Goal: Communication & Community: Answer question/provide support

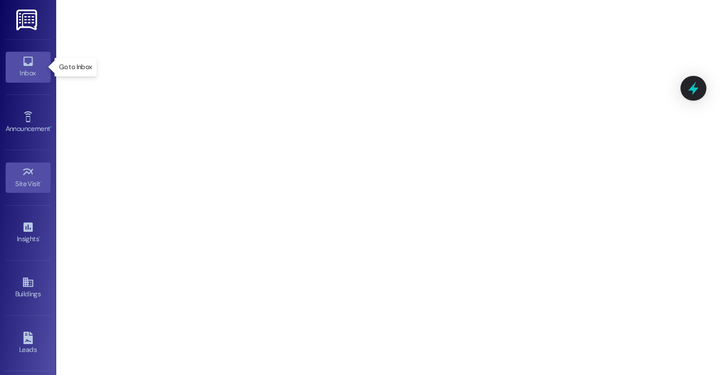
click at [28, 73] on div "Inbox" at bounding box center [28, 73] width 56 height 11
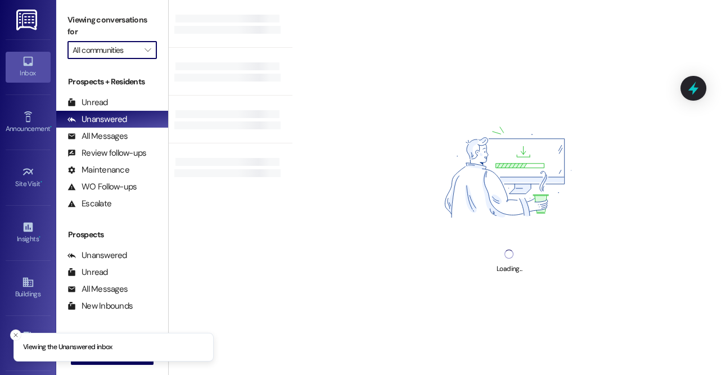
click at [110, 54] on input "All communities" at bounding box center [106, 50] width 66 height 18
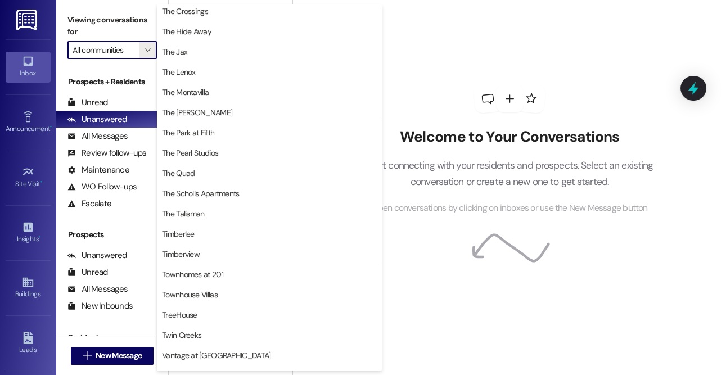
scroll to position [2031, 0]
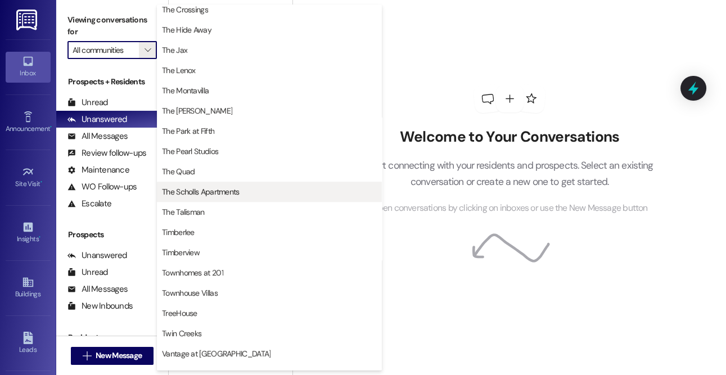
click at [191, 190] on span "The Scholls Apartments" at bounding box center [201, 191] width 78 height 11
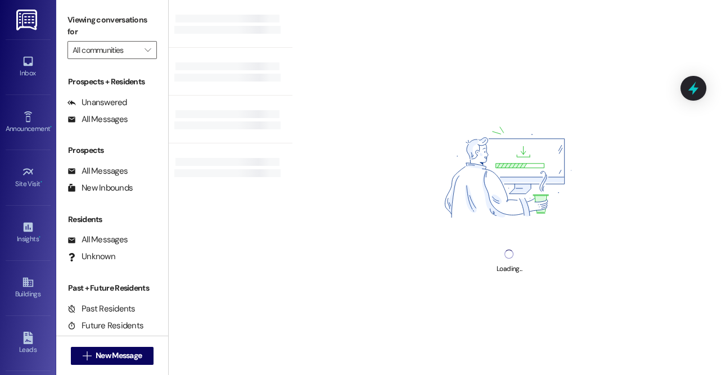
type input "The Scholls Apartments"
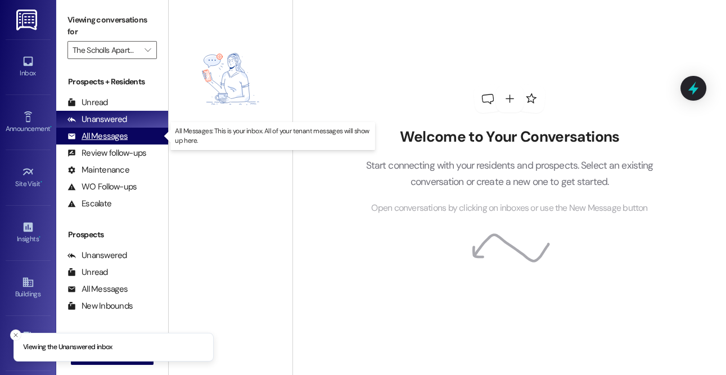
click at [114, 137] on div "All Messages" at bounding box center [98, 137] width 60 height 12
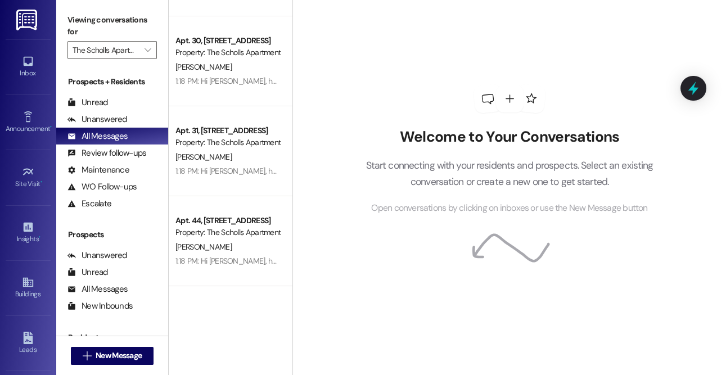
scroll to position [528, 0]
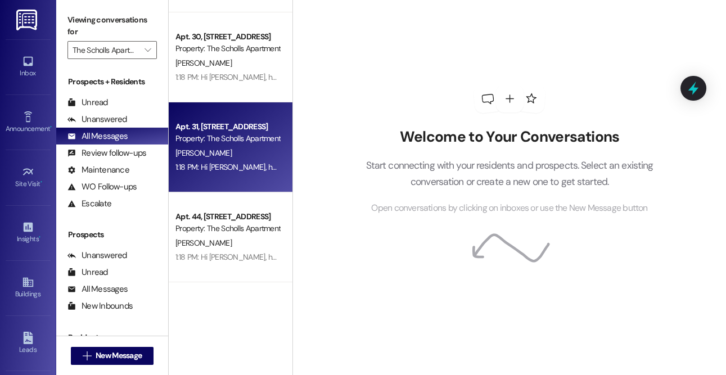
click at [235, 154] on div "[PERSON_NAME]" at bounding box center [227, 153] width 106 height 14
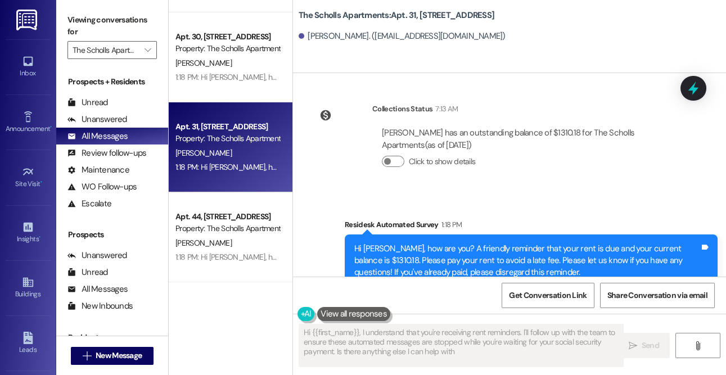
type textarea "Hi {{first_name}}, I understand that you're receiving rent reminders. I'll foll…"
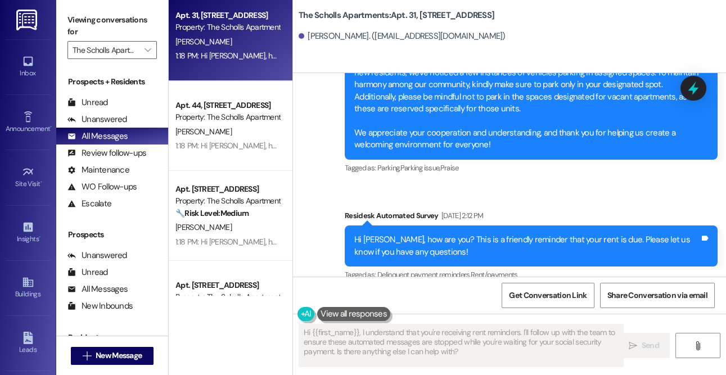
scroll to position [661, 0]
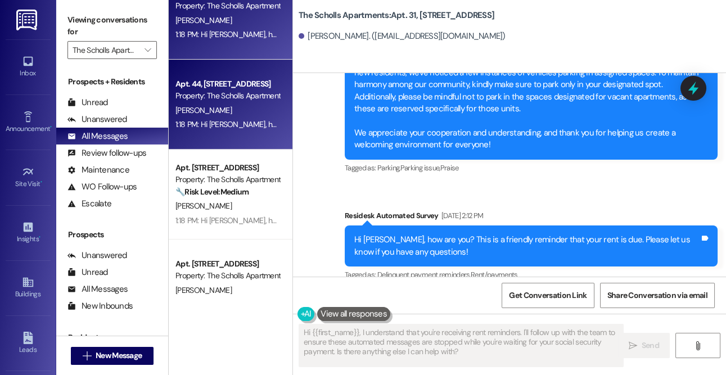
click at [220, 118] on div "1:18 PM: Hi [PERSON_NAME], how are you? A friendly reminder that your rent is d…" at bounding box center [227, 125] width 106 height 14
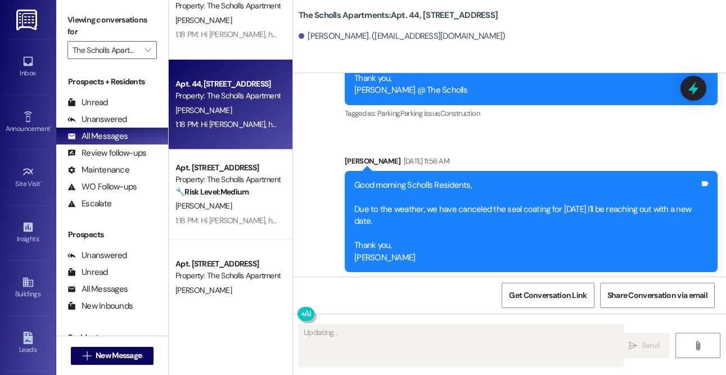
scroll to position [675, 0]
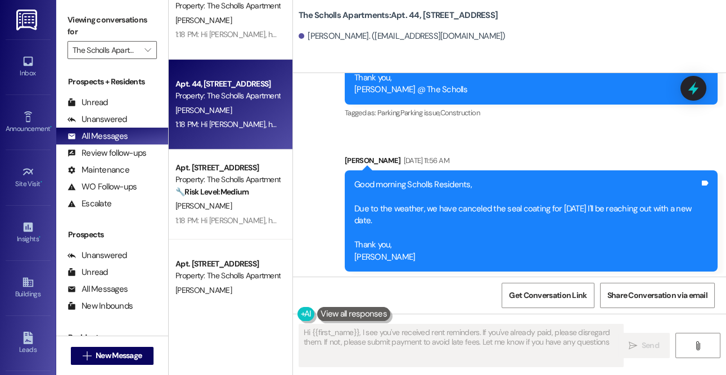
type textarea "Hi {{first_name}}, I see you've received rent reminders. If you've already paid…"
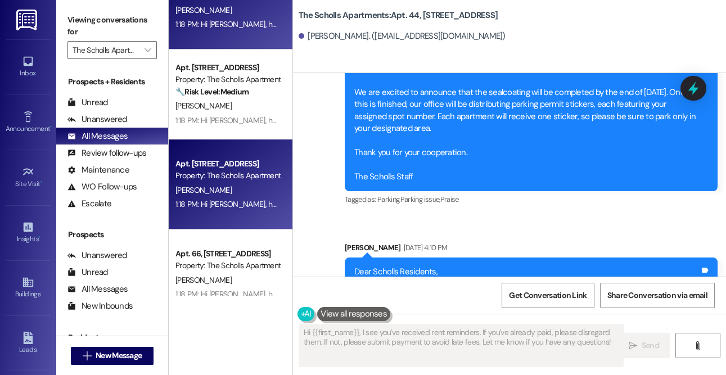
scroll to position [768, 0]
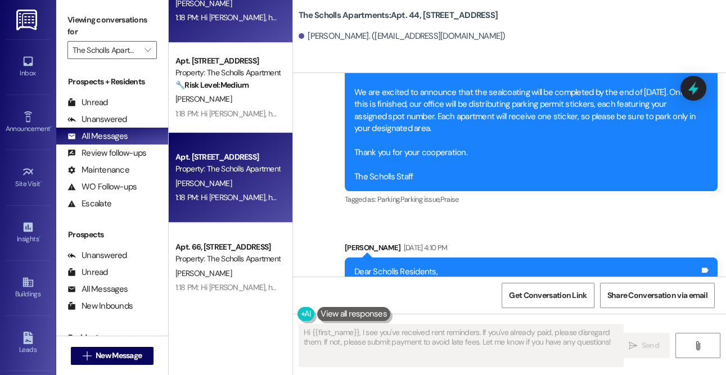
click at [230, 161] on div "Apt. [STREET_ADDRESS]" at bounding box center [228, 157] width 104 height 12
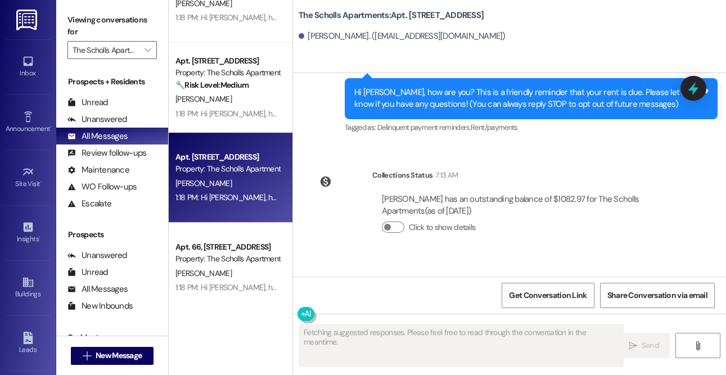
scroll to position [213, 0]
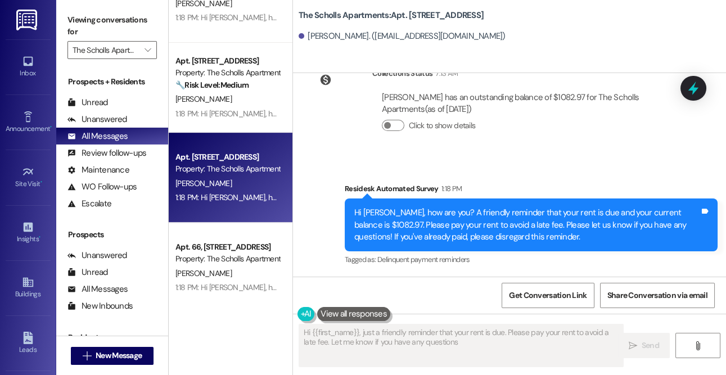
type textarea "Hi {{first_name}}, just a friendly reminder that your rent is due. Please pay y…"
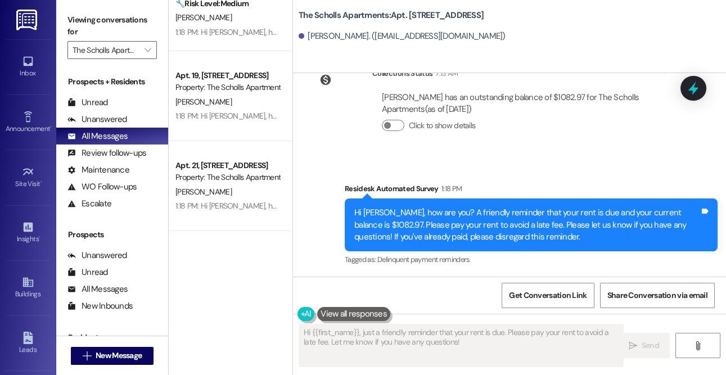
scroll to position [0, 0]
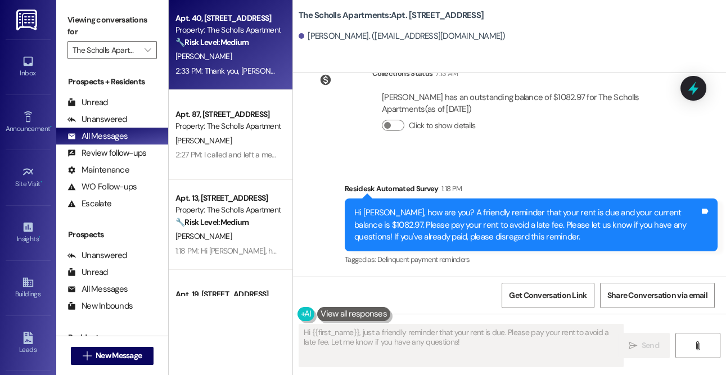
click at [231, 54] on div "[PERSON_NAME]" at bounding box center [227, 57] width 106 height 14
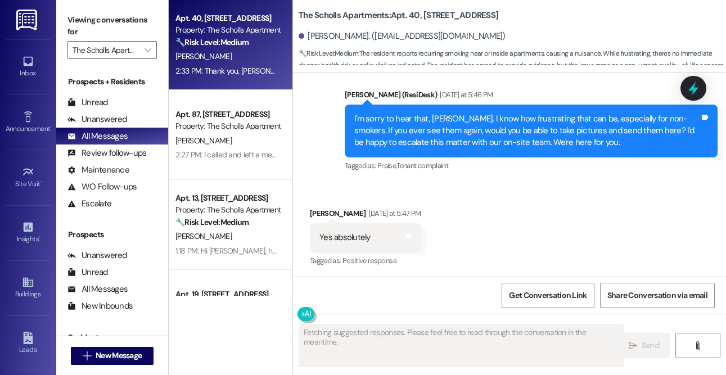
scroll to position [1208, 0]
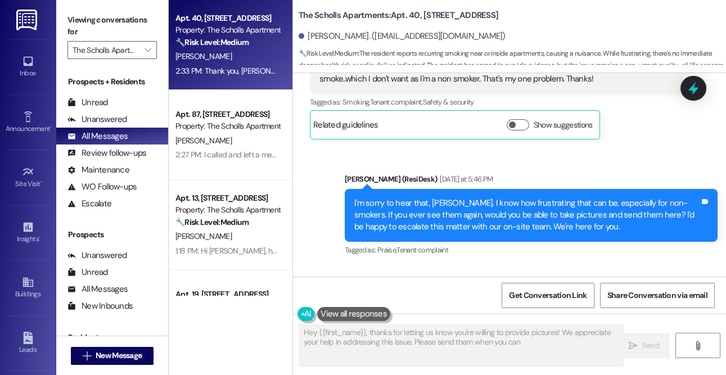
type textarea "Hey {{first_name}}, thanks for letting us know you're willing to provide pictur…"
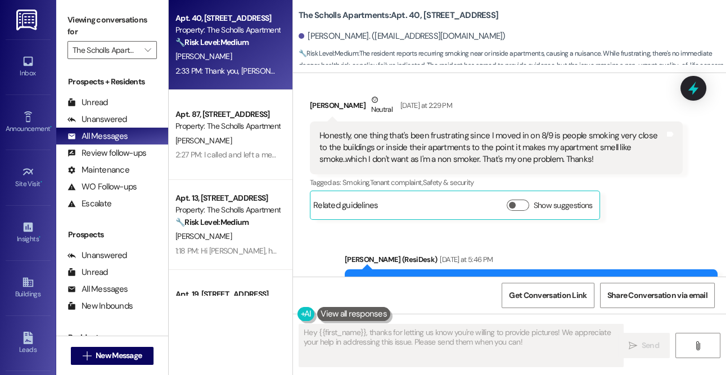
scroll to position [936, 0]
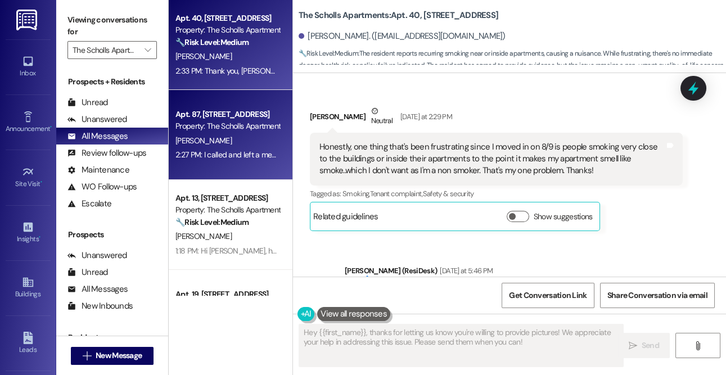
click at [229, 130] on div "Property: The Scholls Apartments" at bounding box center [228, 126] width 104 height 12
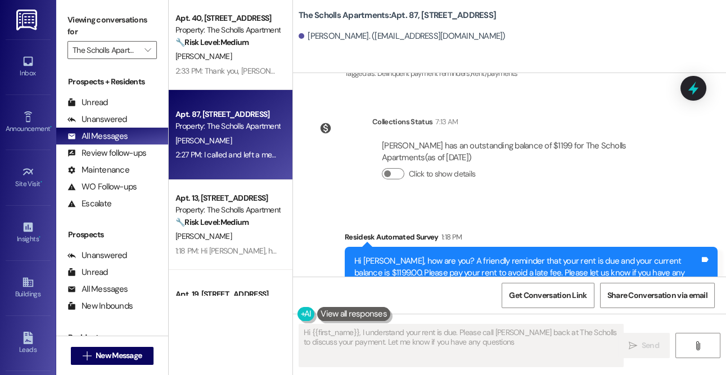
type textarea "Hi {{first_name}}, I understand your rent is due. Please call [PERSON_NAME] bac…"
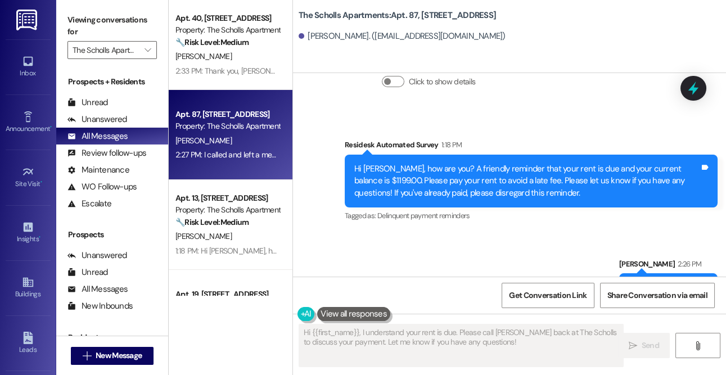
scroll to position [503, 0]
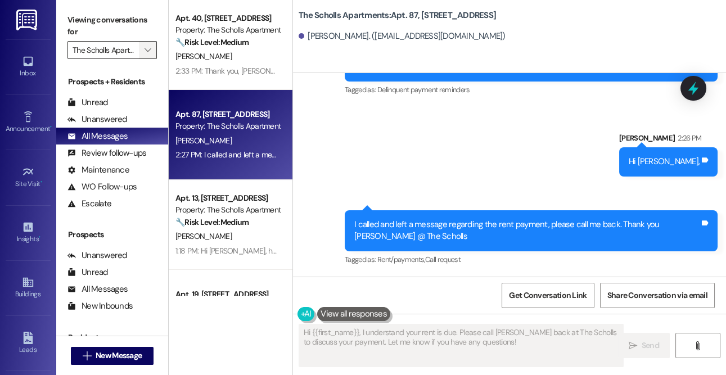
click at [148, 51] on icon "" at bounding box center [148, 50] width 6 height 9
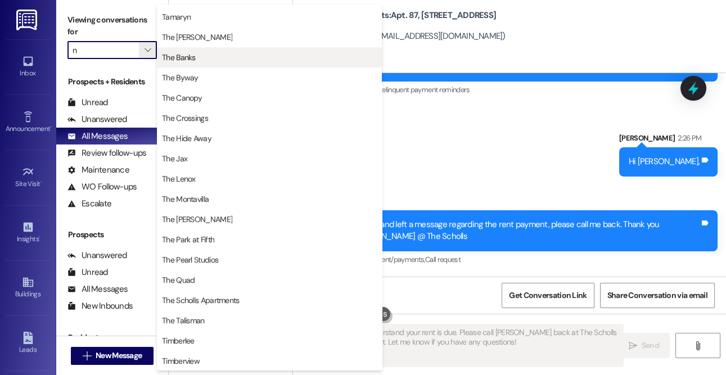
scroll to position [1922, 0]
click at [191, 55] on span "The Banks" at bounding box center [179, 57] width 34 height 11
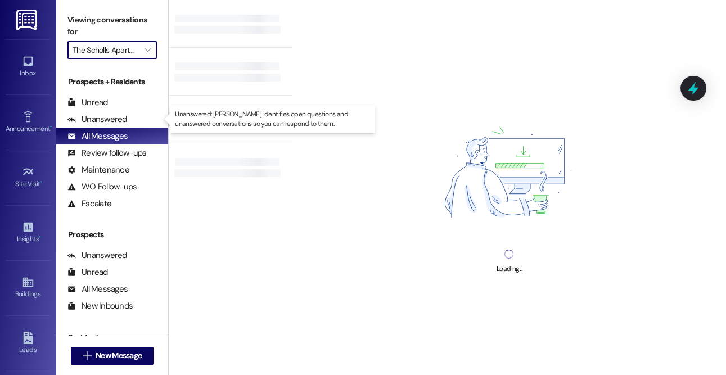
type input "The Banks"
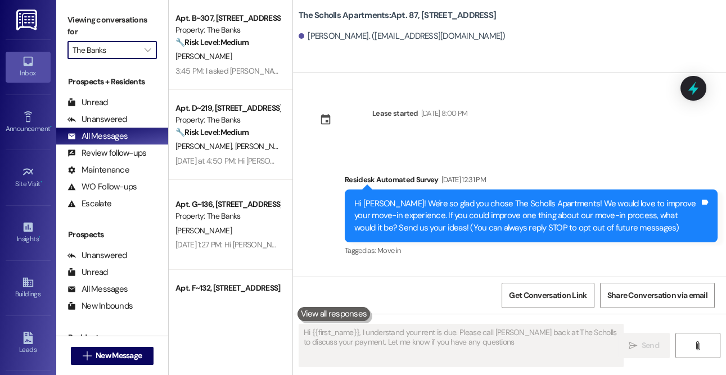
type textarea "Hi {{first_name}}, I understand your rent is due. Please call [PERSON_NAME] bac…"
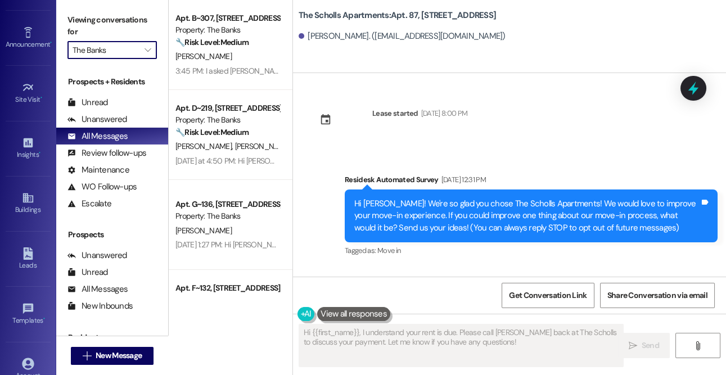
scroll to position [97, 0]
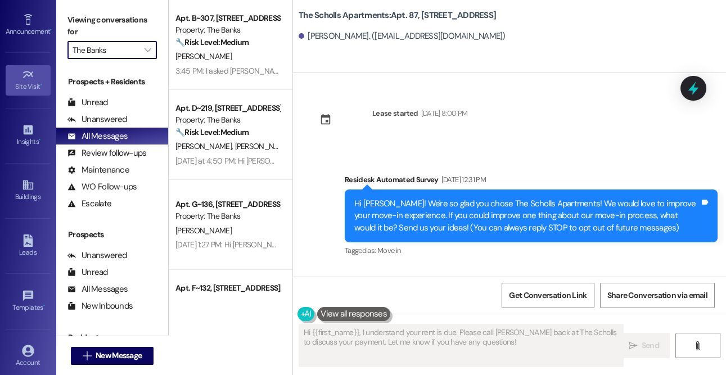
click at [32, 84] on div "Site Visit •" at bounding box center [28, 86] width 56 height 11
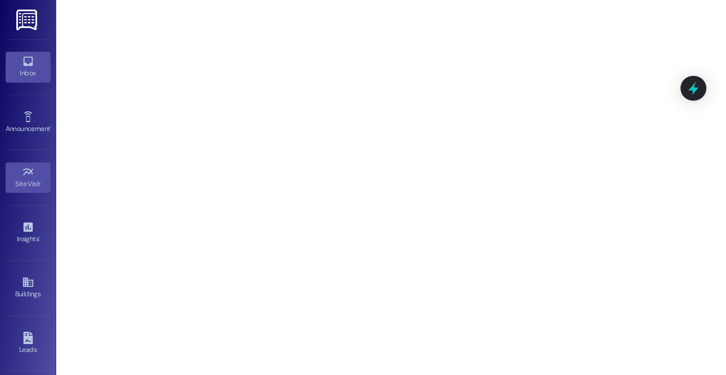
click at [26, 66] on icon at bounding box center [28, 61] width 12 height 12
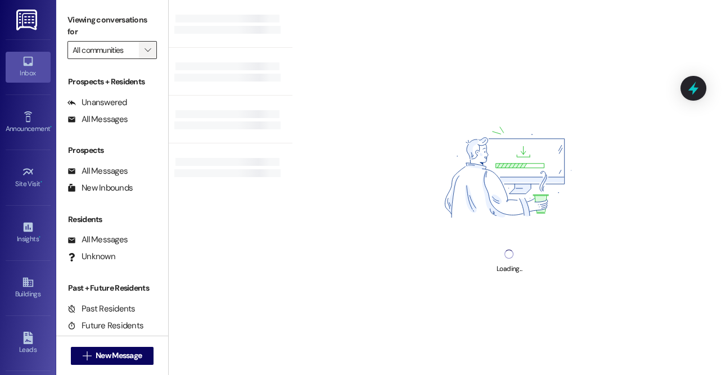
click at [145, 50] on icon "" at bounding box center [148, 50] width 6 height 9
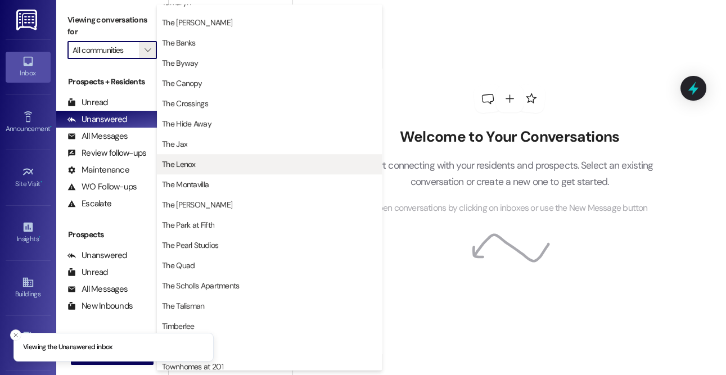
scroll to position [1925, 0]
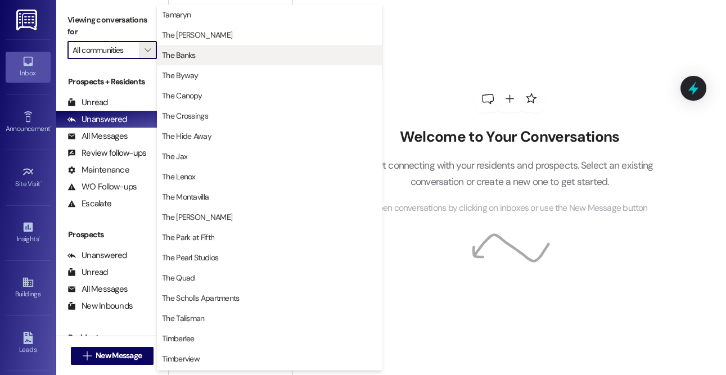
click at [217, 59] on span "The Banks" at bounding box center [269, 55] width 215 height 11
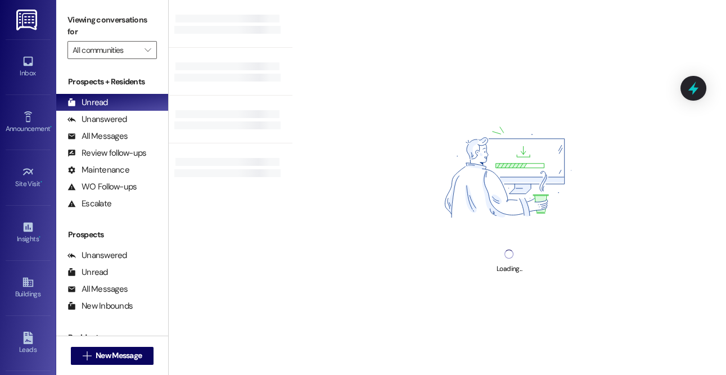
type input "The Banks"
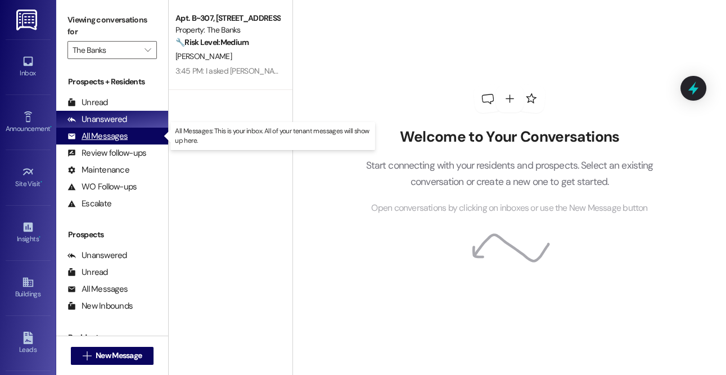
click at [107, 137] on div "All Messages" at bounding box center [98, 137] width 60 height 12
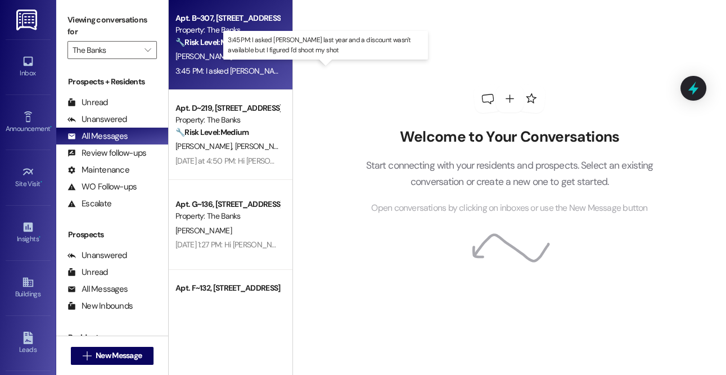
click at [208, 67] on div "3:45 PM: I asked [PERSON_NAME] last year and a discount wasn't available but I …" at bounding box center [346, 71] width 341 height 10
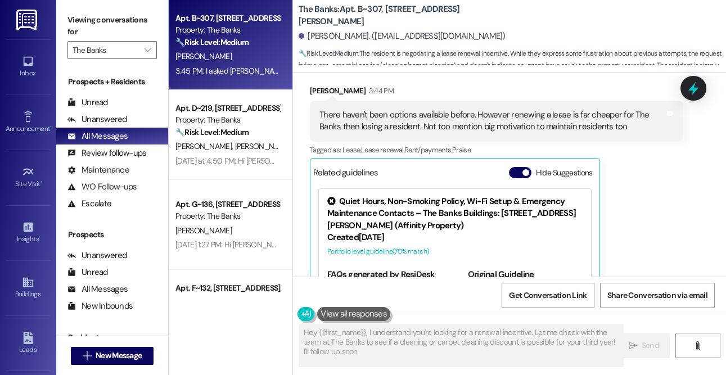
type textarea "Hey {{first_name}}, I understand you're looking for a renewal incentive. Let me…"
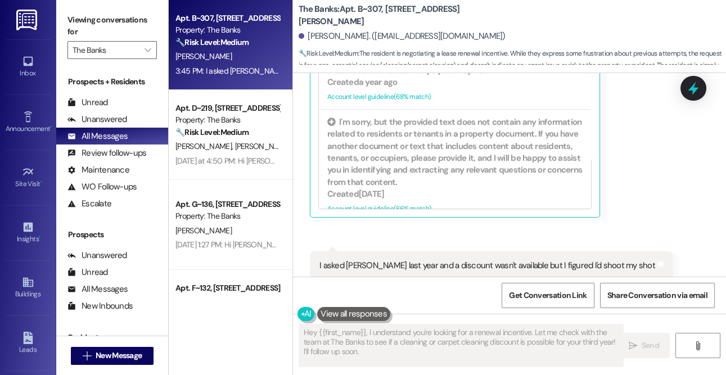
scroll to position [1510, 0]
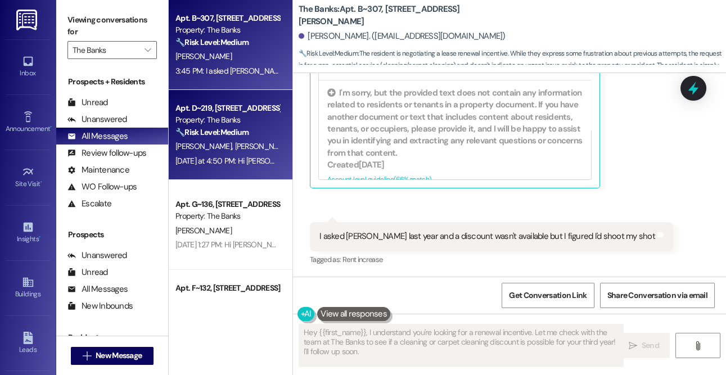
click at [257, 131] on div "🔧 Risk Level: Medium The resident initially had issues registering for the Rent…" at bounding box center [228, 133] width 104 height 12
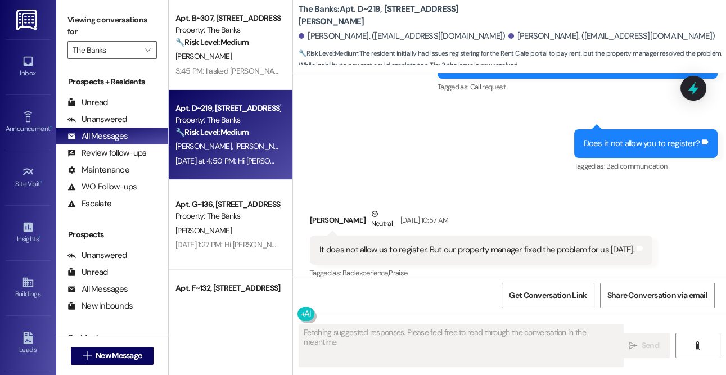
scroll to position [868, 0]
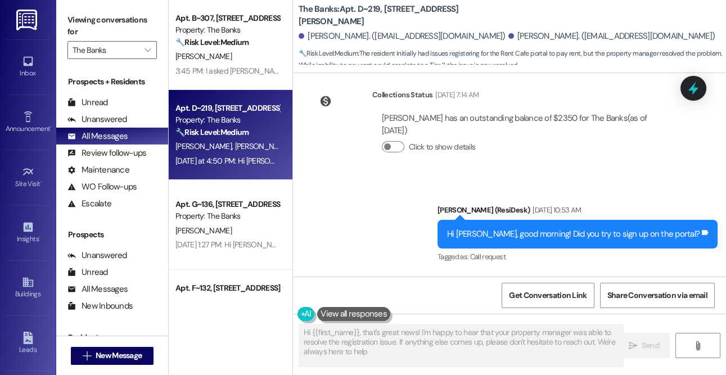
type textarea "Hi {{first_name}}, that's great news! I'm happy to hear that your property mana…"
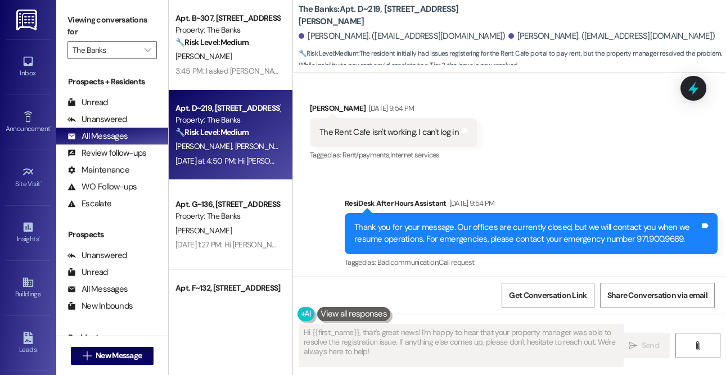
scroll to position [340, 0]
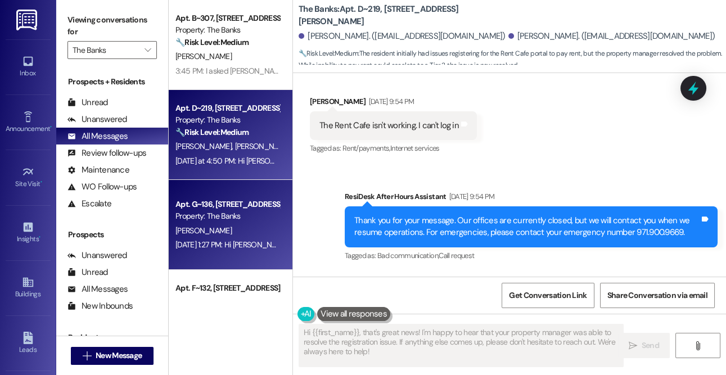
click at [214, 207] on div "Apt. G~136, [STREET_ADDRESS][PERSON_NAME]" at bounding box center [228, 205] width 104 height 12
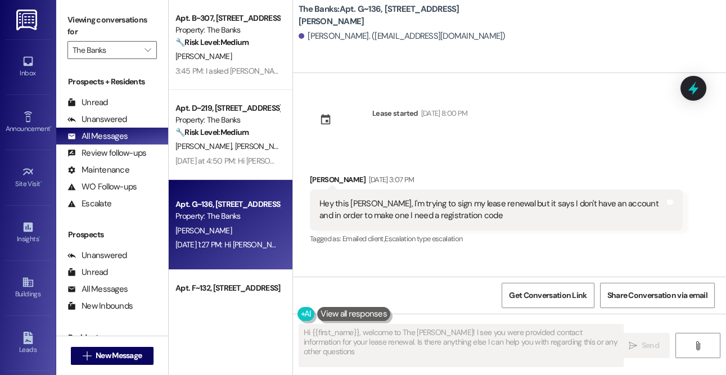
type textarea "Hi {{first_name}}, welcome to The [PERSON_NAME]! I see you were provided contac…"
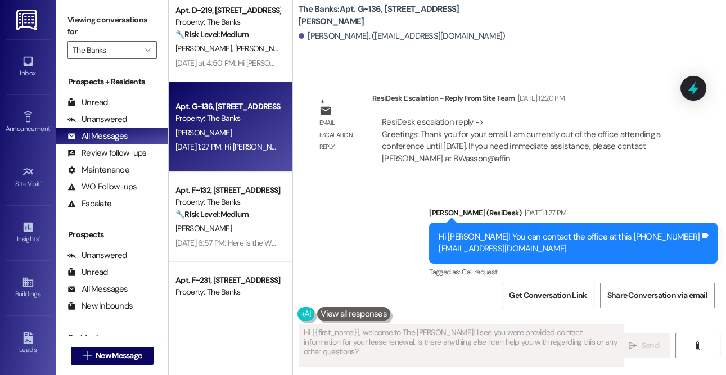
scroll to position [102, 0]
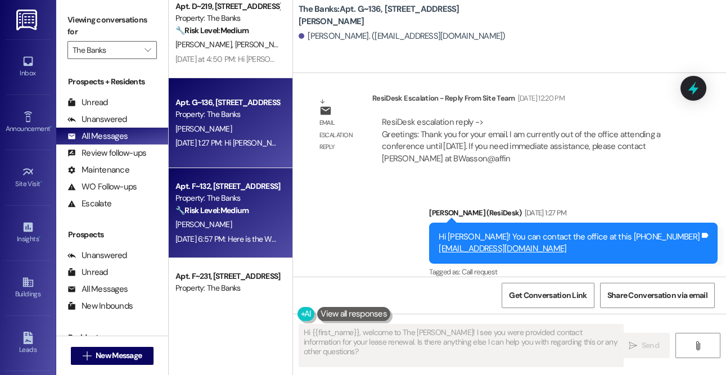
click at [230, 201] on div "Property: The Banks" at bounding box center [228, 198] width 104 height 12
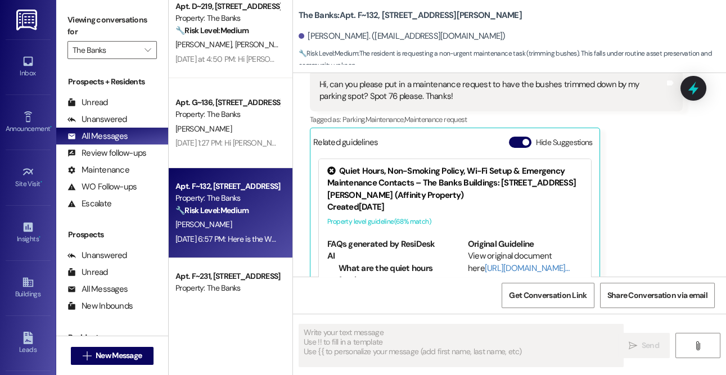
type textarea "Fetching suggested responses. Please feel free to read through the conversation…"
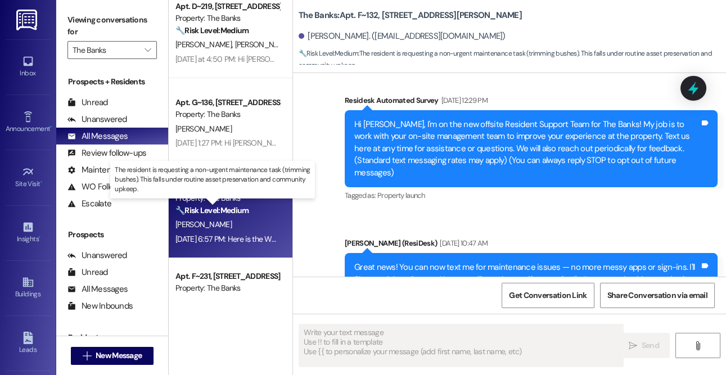
scroll to position [0, 0]
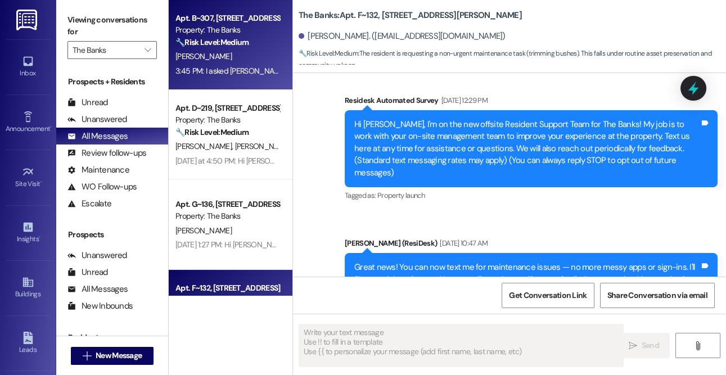
click at [264, 24] on div "Apt. B~307, [STREET_ADDRESS][PERSON_NAME]" at bounding box center [228, 18] width 104 height 12
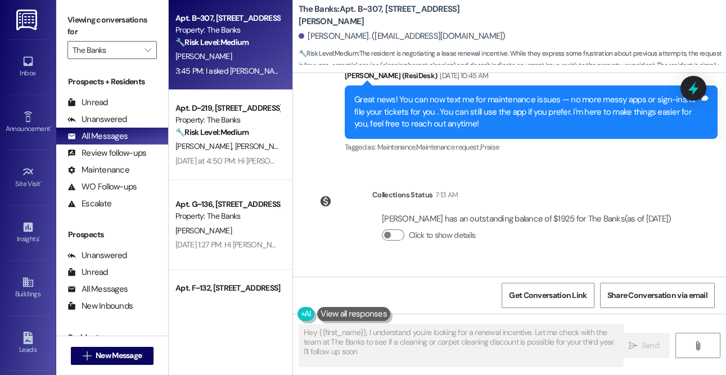
type textarea "Hey {{first_name}}, I understand you're looking for a renewal incentive. Let me…"
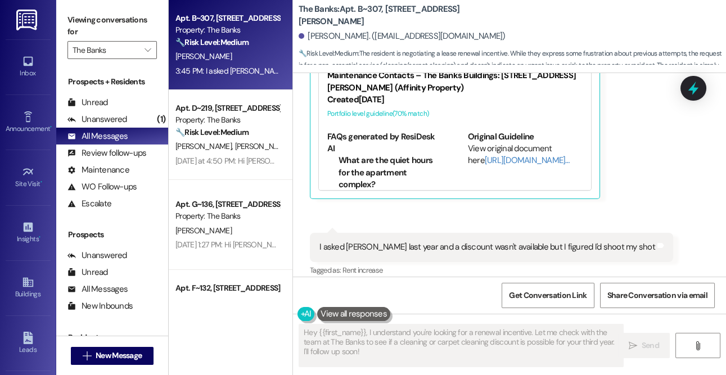
scroll to position [1510, 0]
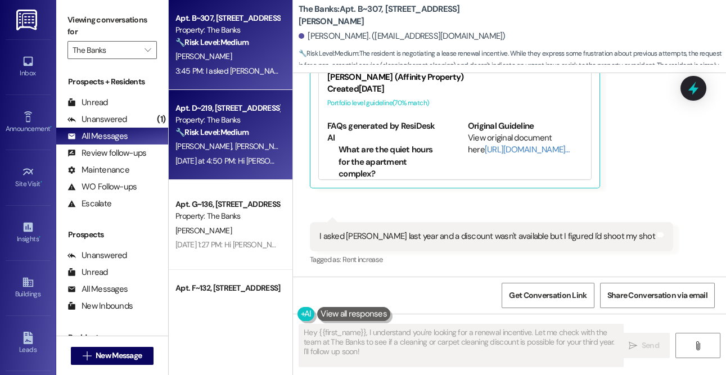
click at [216, 139] on div "Apt. D~[STREET_ADDRESS][PERSON_NAME] Property: The Banks 🔧 Risk Level: Medium T…" at bounding box center [227, 120] width 106 height 38
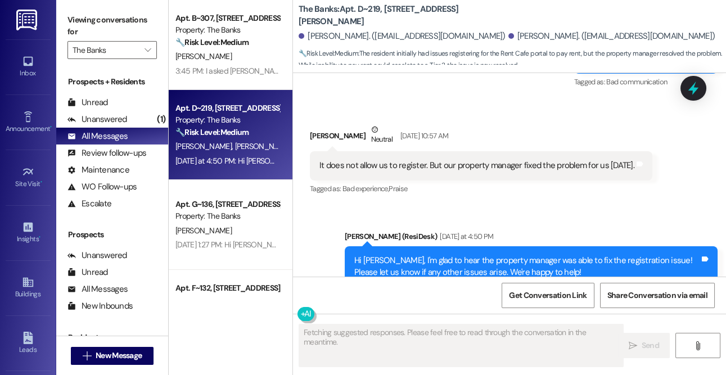
scroll to position [976, 0]
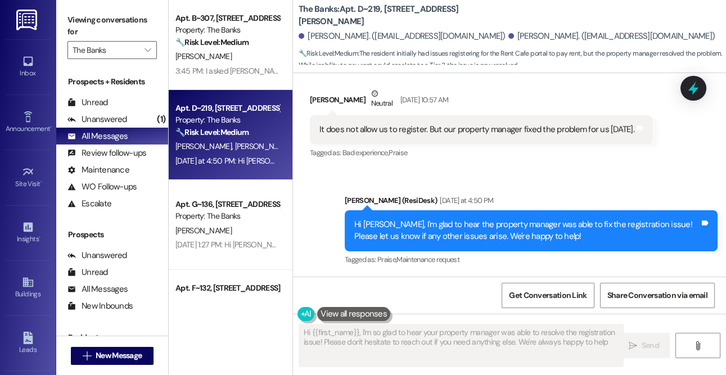
type textarea "Hi {{first_name}}, I'm so glad to hear your property manager was able to resolv…"
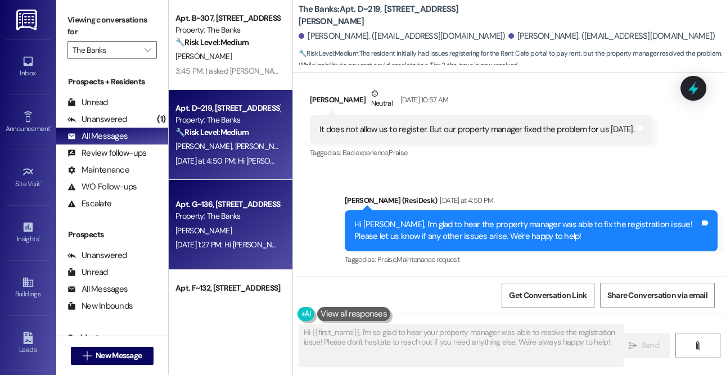
click at [214, 210] on div "Apt. G~136, [STREET_ADDRESS][PERSON_NAME]" at bounding box center [228, 205] width 104 height 12
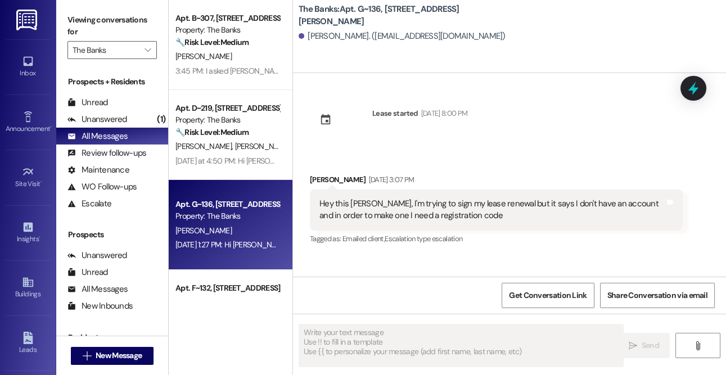
type textarea "Fetching suggested responses. Please feel free to read through the conversation…"
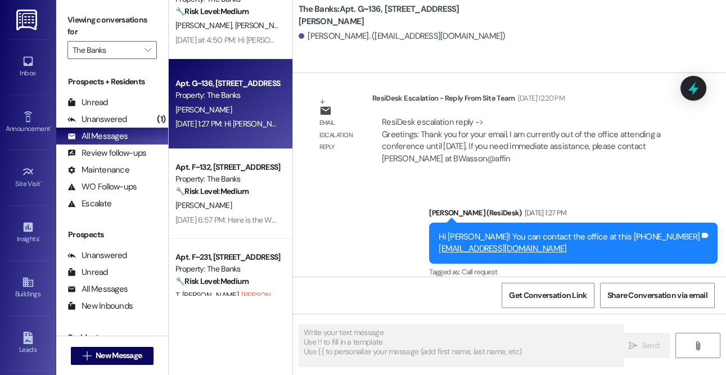
scroll to position [176, 0]
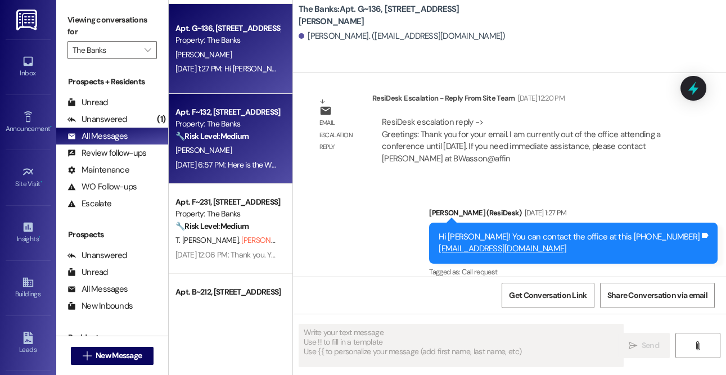
click at [220, 139] on strong "🔧 Risk Level: Medium" at bounding box center [212, 136] width 73 height 10
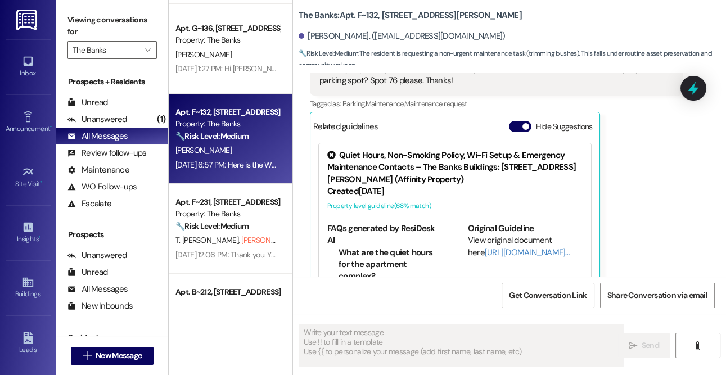
type textarea "Fetching suggested responses. Please feel free to read through the conversation…"
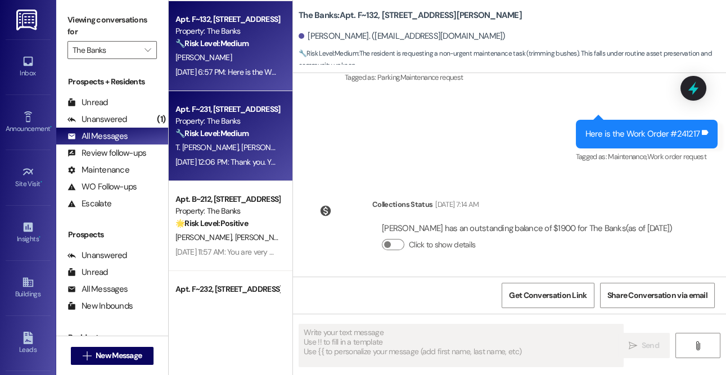
scroll to position [288, 0]
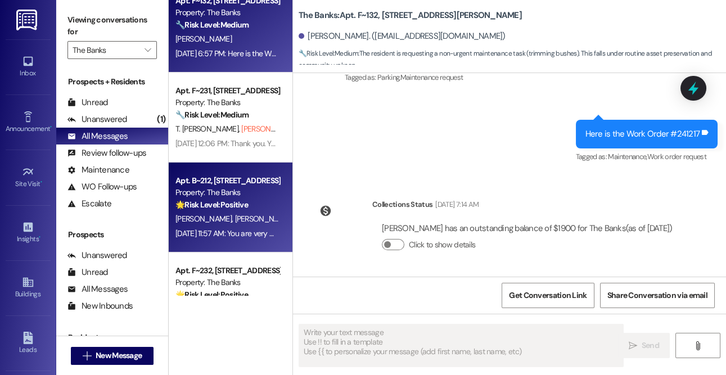
click at [216, 195] on div "Property: The Banks" at bounding box center [228, 193] width 104 height 12
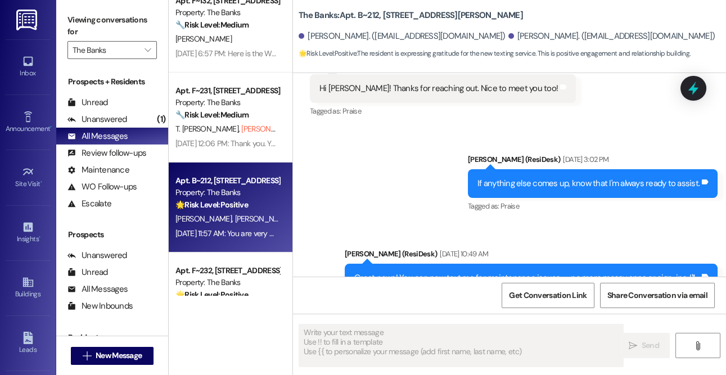
type textarea "Fetching suggested responses. Please feel free to read through the conversation…"
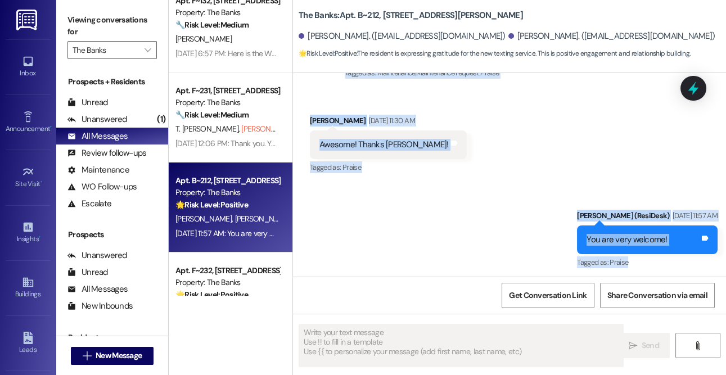
scroll to position [723, 0]
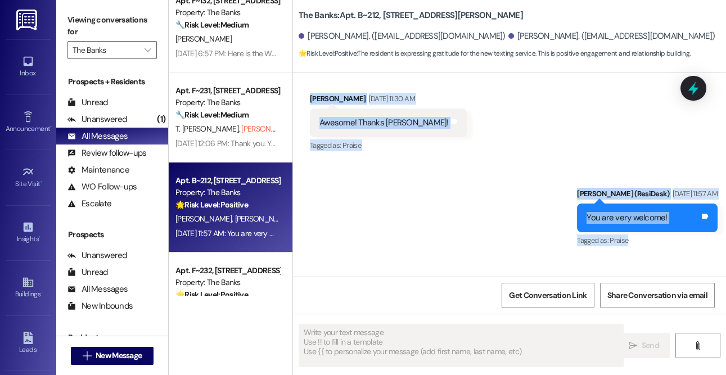
drag, startPoint x: 344, startPoint y: 108, endPoint x: 665, endPoint y: 225, distance: 342.0
click at [665, 225] on div "Lease started [DATE] 8:00 PM Survey, sent via SMS Residesk Automated Survey [DA…" at bounding box center [509, 175] width 433 height 204
copy div "[PERSON_NAME] (ResiDesk) [DATE] 10:49 AM Great news! You can now text me for ma…"
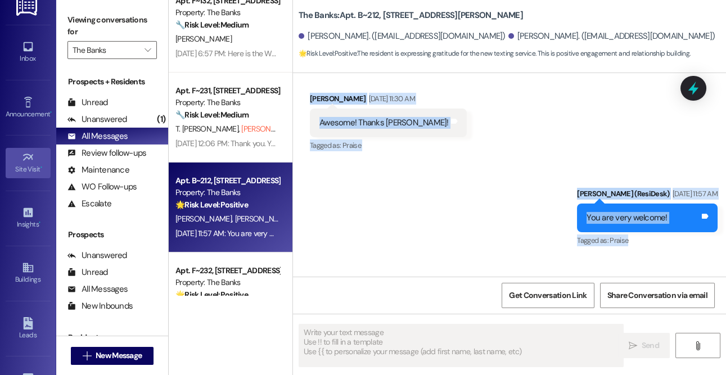
click at [24, 162] on icon at bounding box center [28, 157] width 12 height 12
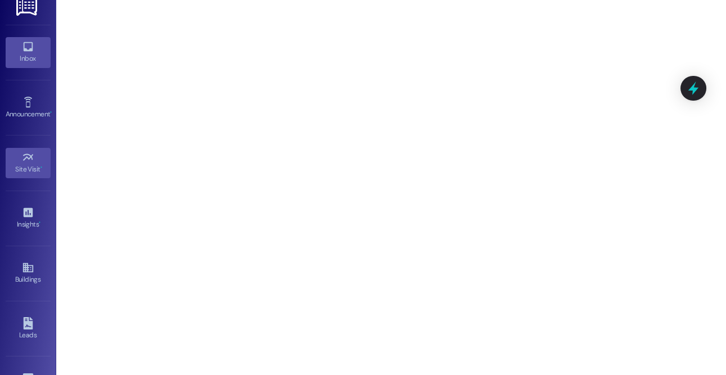
click at [36, 57] on div "Inbox" at bounding box center [28, 58] width 56 height 11
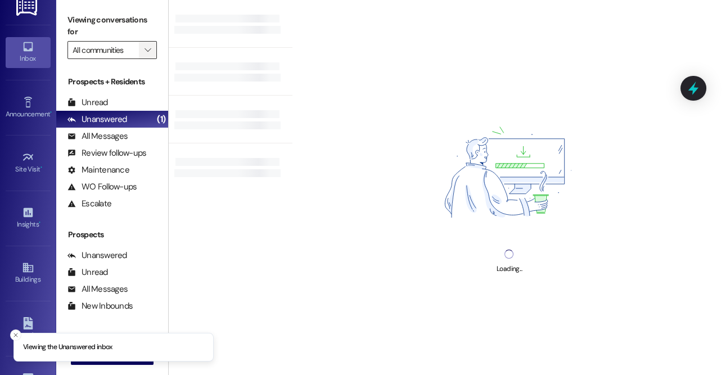
click at [141, 47] on button "" at bounding box center [148, 50] width 18 height 18
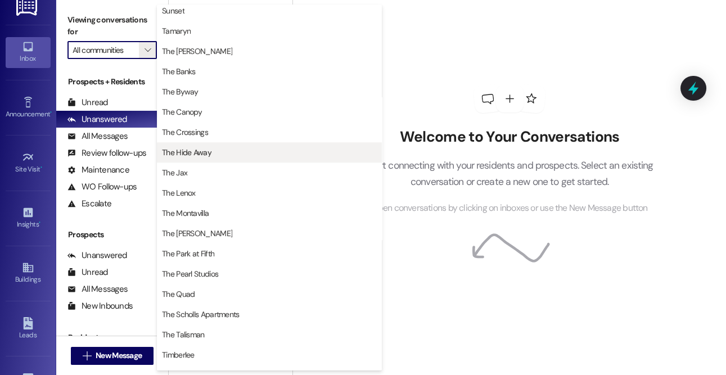
scroll to position [1899, 0]
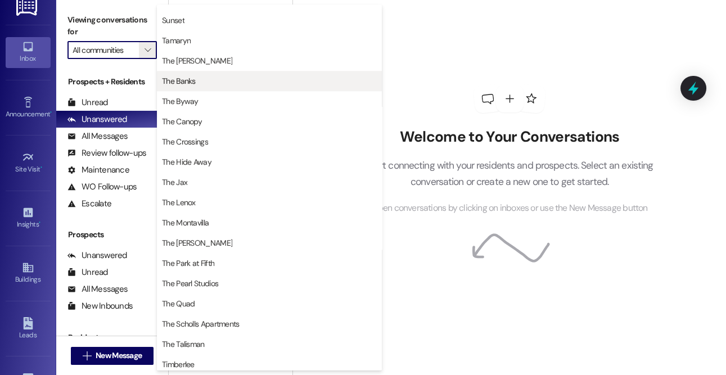
click at [207, 86] on span "The Banks" at bounding box center [269, 80] width 215 height 11
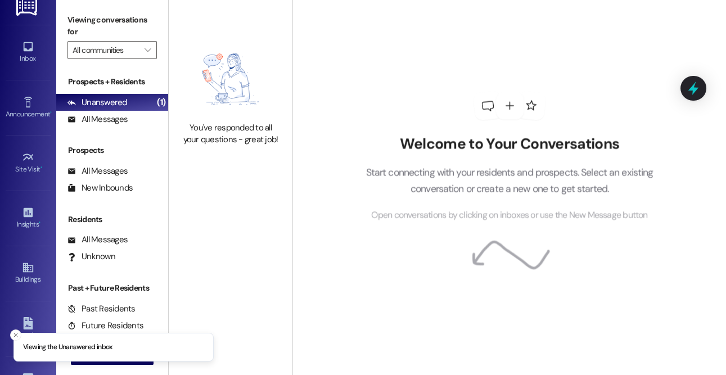
type input "The Banks"
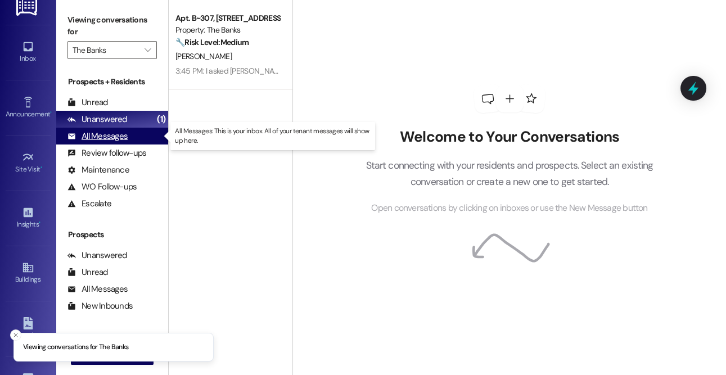
click at [118, 137] on div "All Messages" at bounding box center [98, 137] width 60 height 12
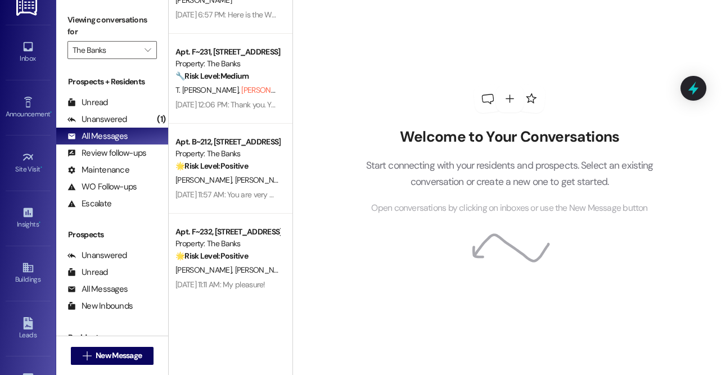
scroll to position [385, 0]
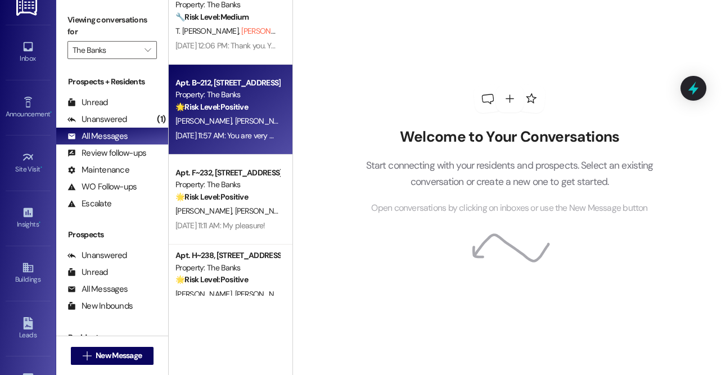
click at [232, 95] on div "Property: The Banks" at bounding box center [228, 95] width 104 height 12
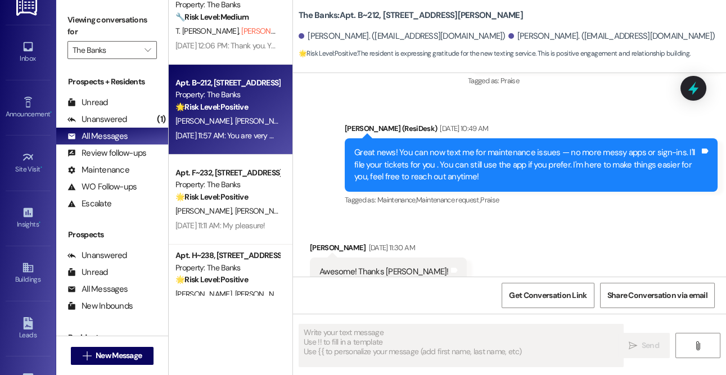
type textarea "Fetching suggested responses. Please feel free to read through the conversation…"
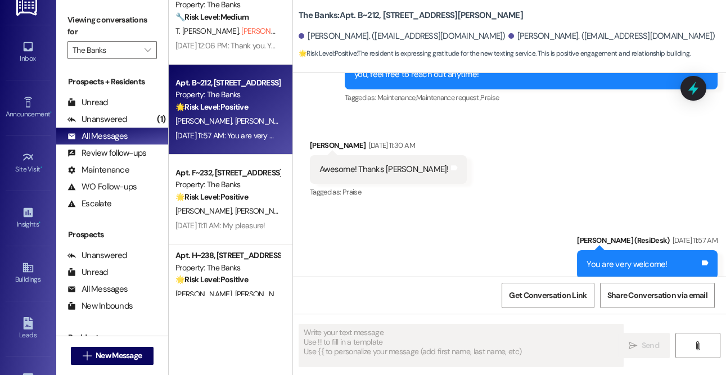
scroll to position [673, 0]
